Goal: Check status: Check status

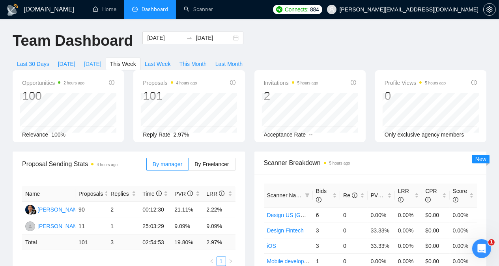
click at [101, 60] on span "[DATE]" at bounding box center [92, 64] width 17 height 9
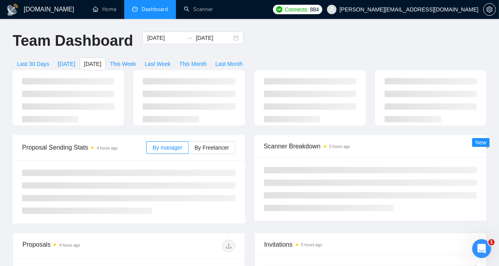
type input "[DATE]"
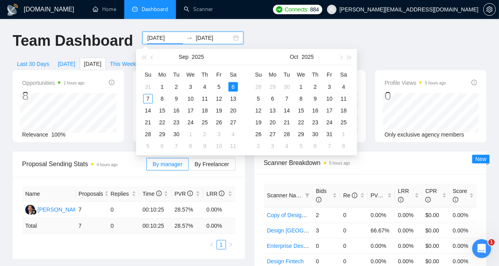
click at [159, 40] on input "[DATE]" at bounding box center [165, 38] width 36 height 9
type input "[DATE]"
click at [217, 87] on div "5" at bounding box center [218, 86] width 9 height 9
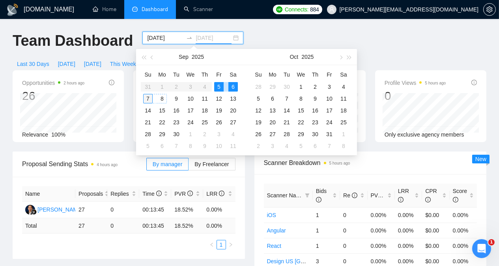
type input "[DATE]"
click at [148, 99] on div "7" at bounding box center [147, 98] width 9 height 9
